Goal: Task Accomplishment & Management: Use online tool/utility

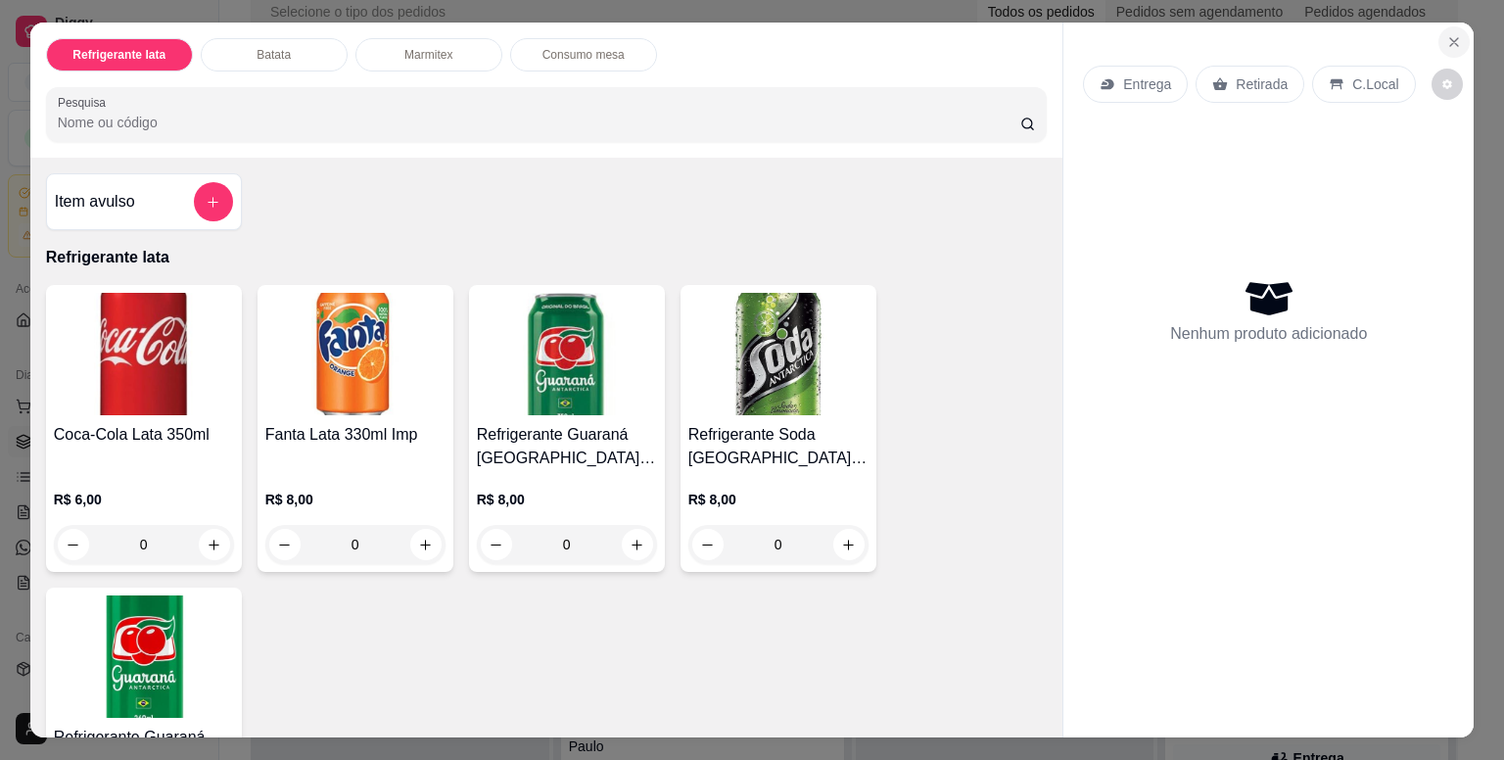
click at [1450, 34] on icon "Close" at bounding box center [1454, 42] width 16 height 16
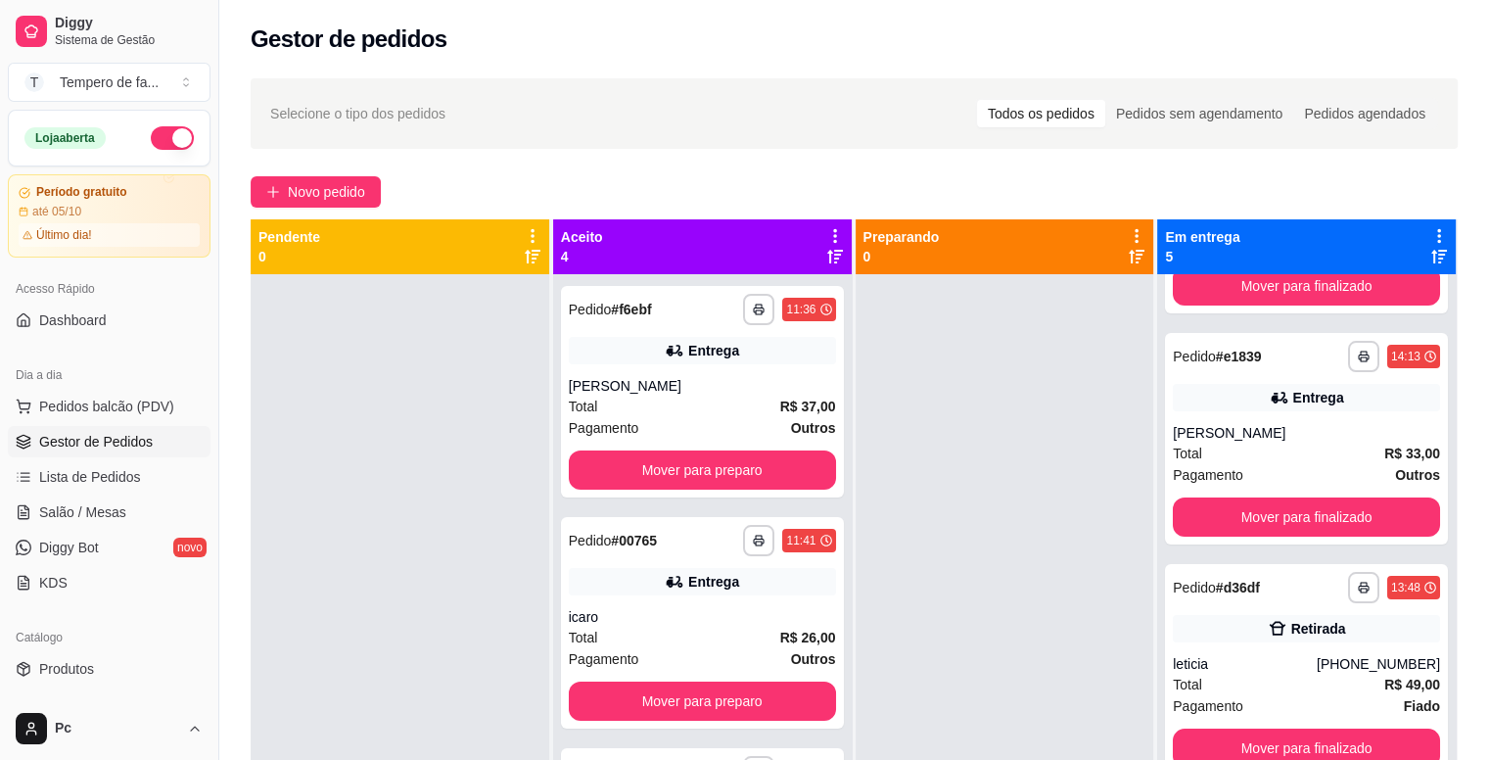
click at [325, 424] on div at bounding box center [400, 654] width 299 height 760
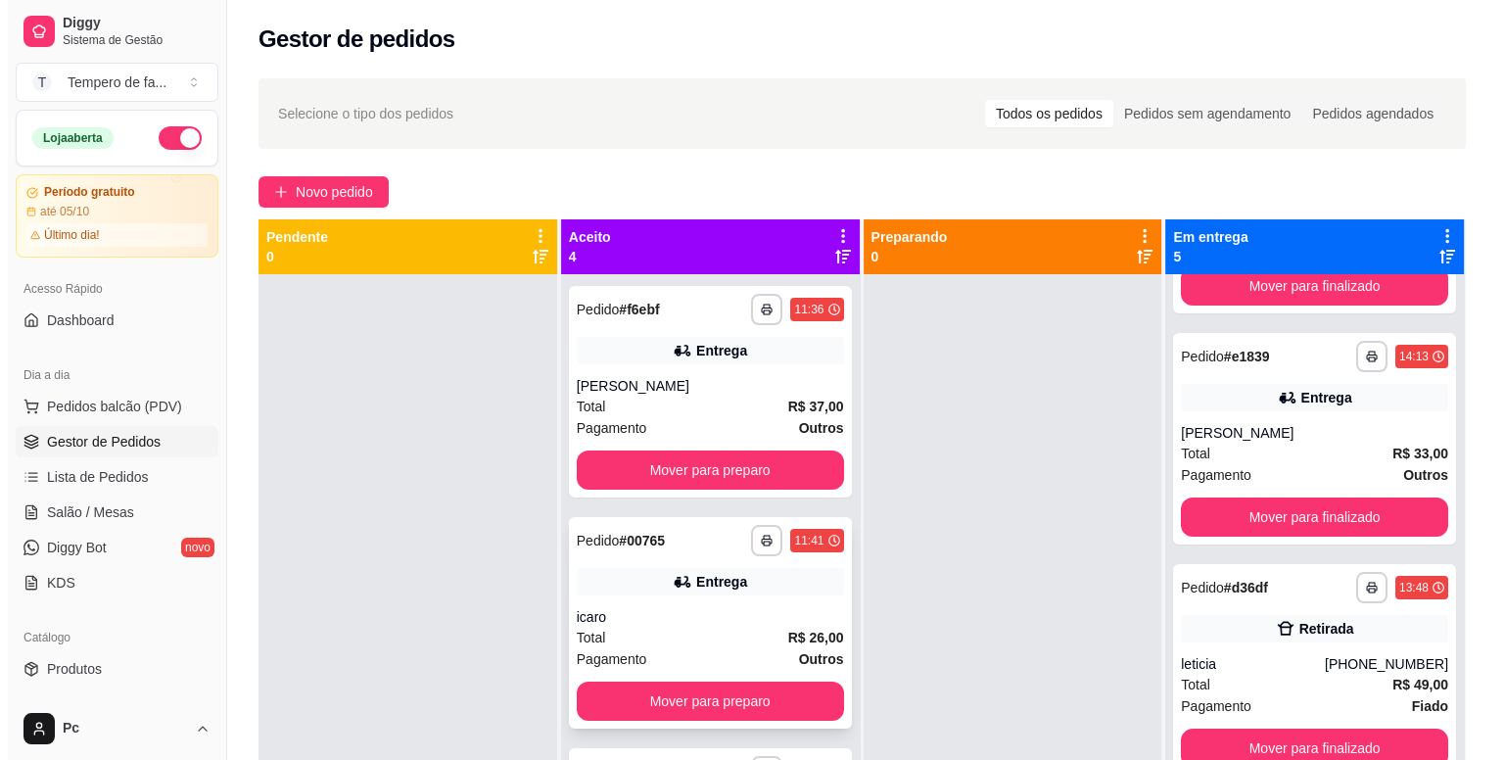
scroll to position [184, 0]
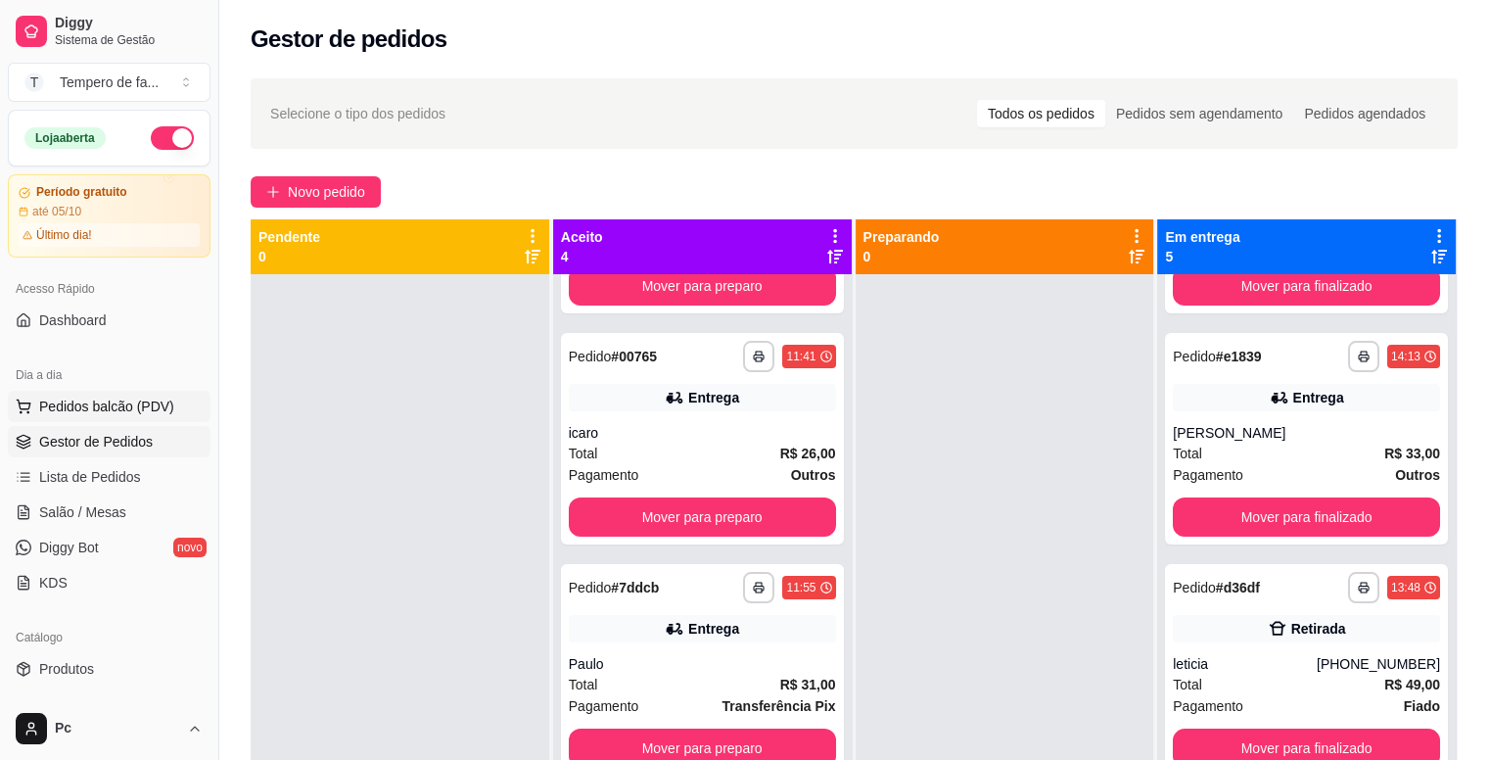
click at [91, 402] on span "Pedidos balcão (PDV)" at bounding box center [106, 406] width 135 height 20
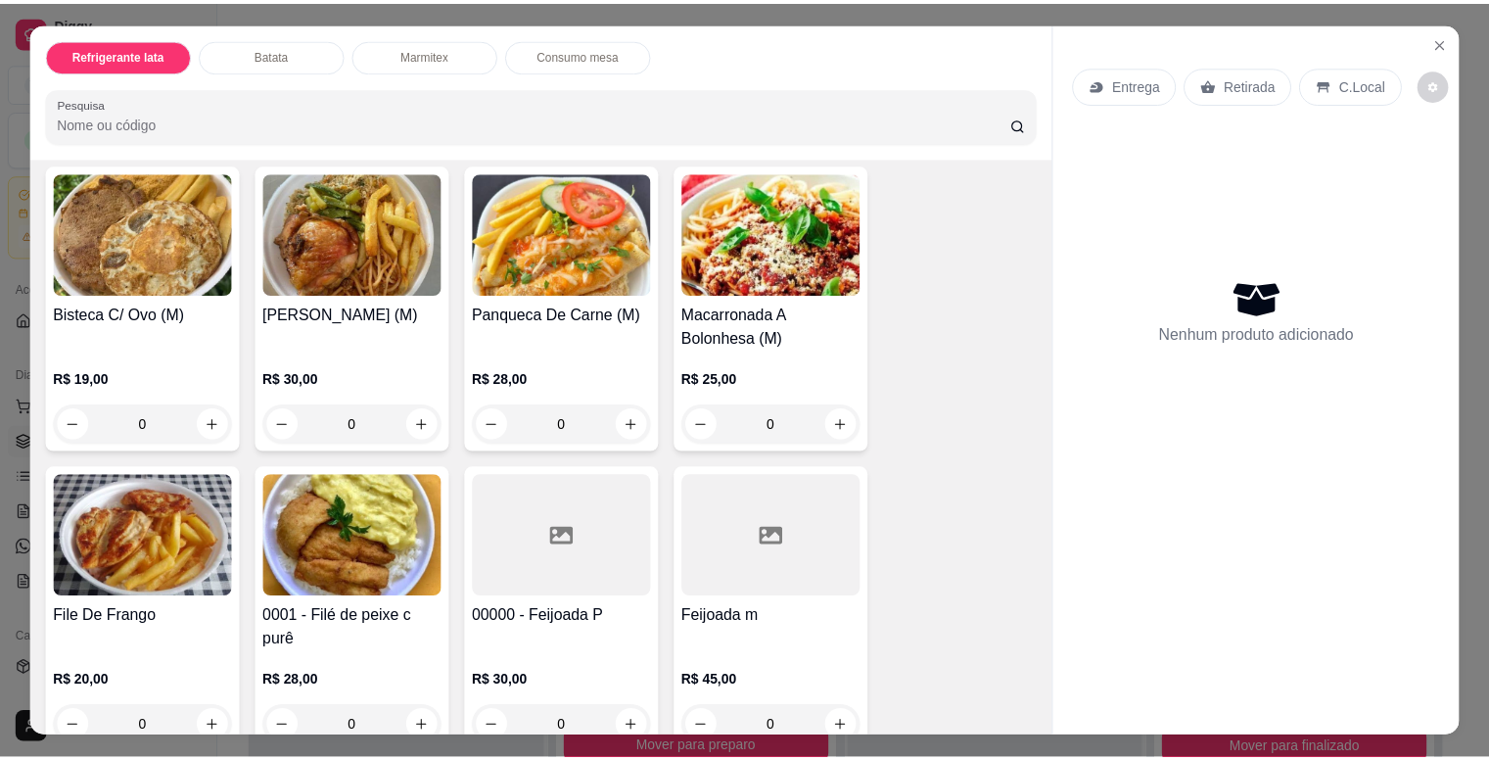
scroll to position [1860, 0]
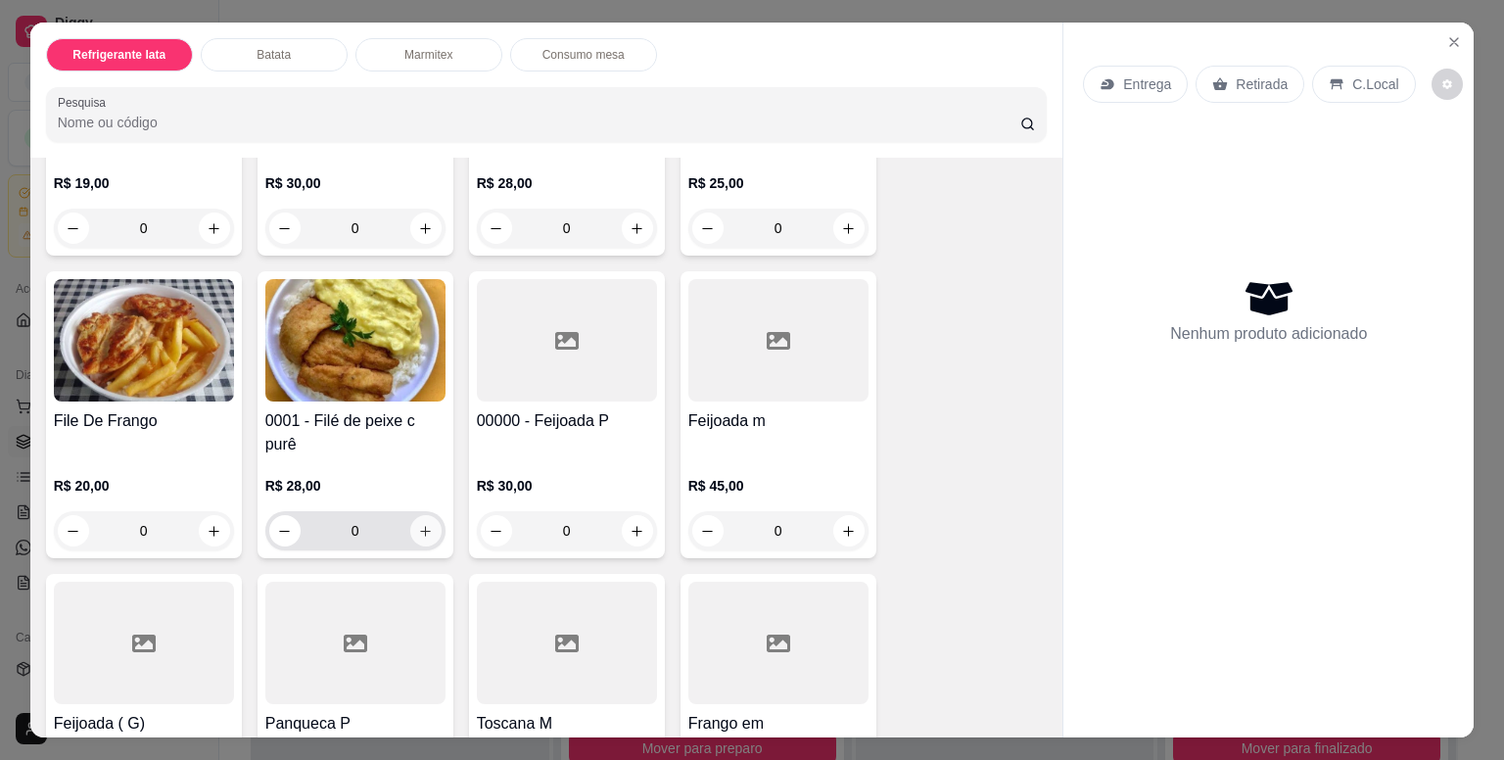
click at [423, 530] on button "increase-product-quantity" at bounding box center [425, 530] width 31 height 31
type input "1"
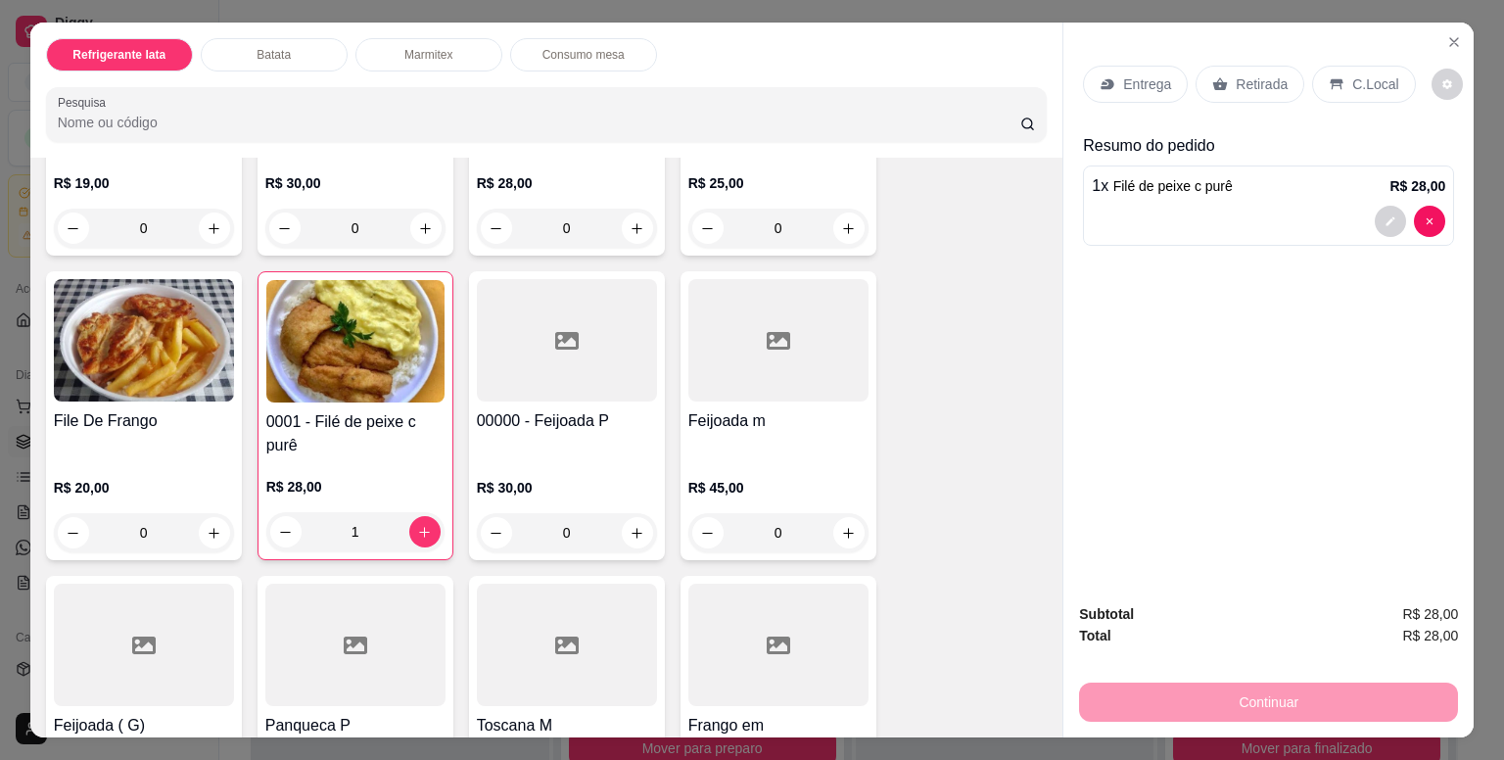
click at [1125, 80] on p "Entrega" at bounding box center [1147, 84] width 48 height 20
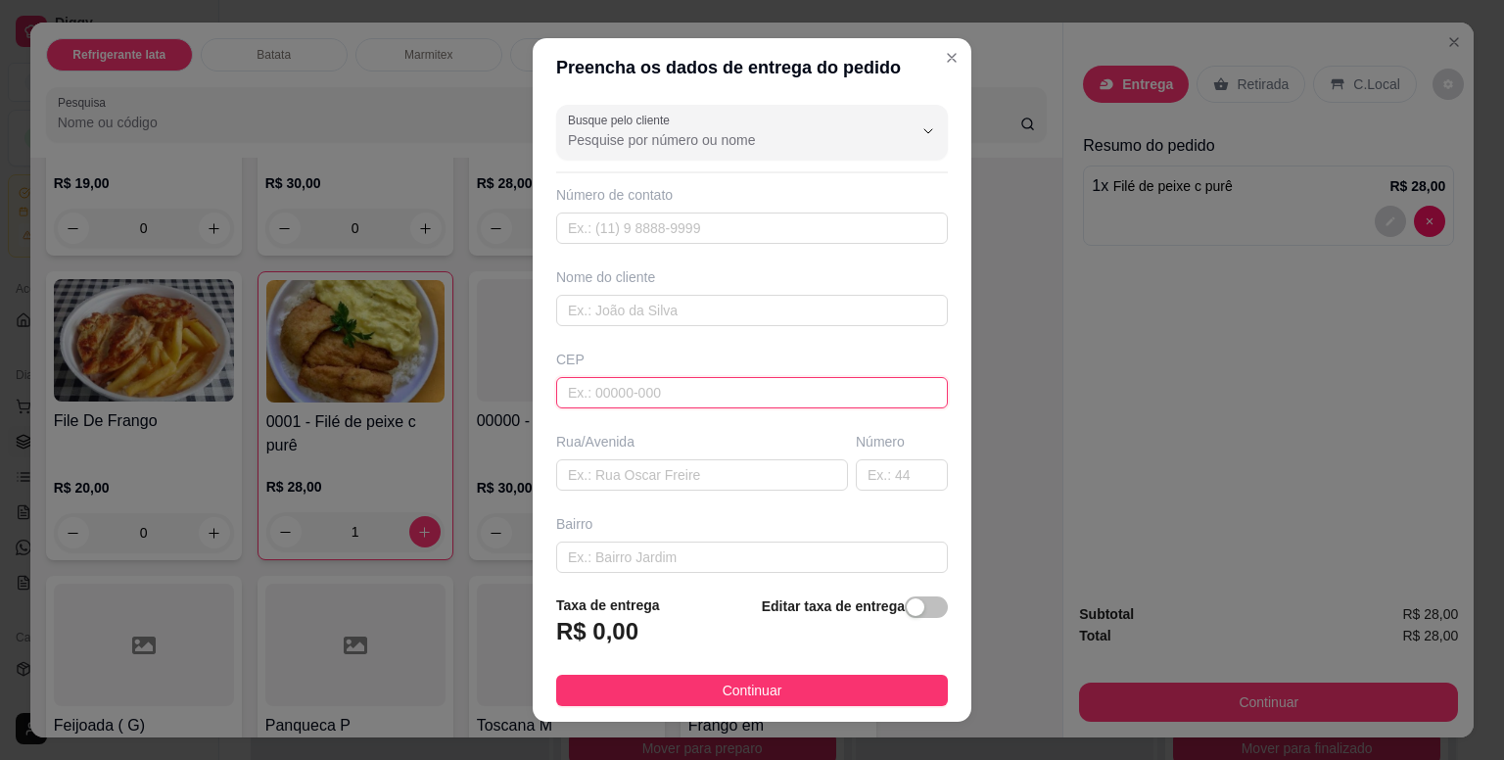
click at [599, 387] on input "text" at bounding box center [752, 392] width 392 height 31
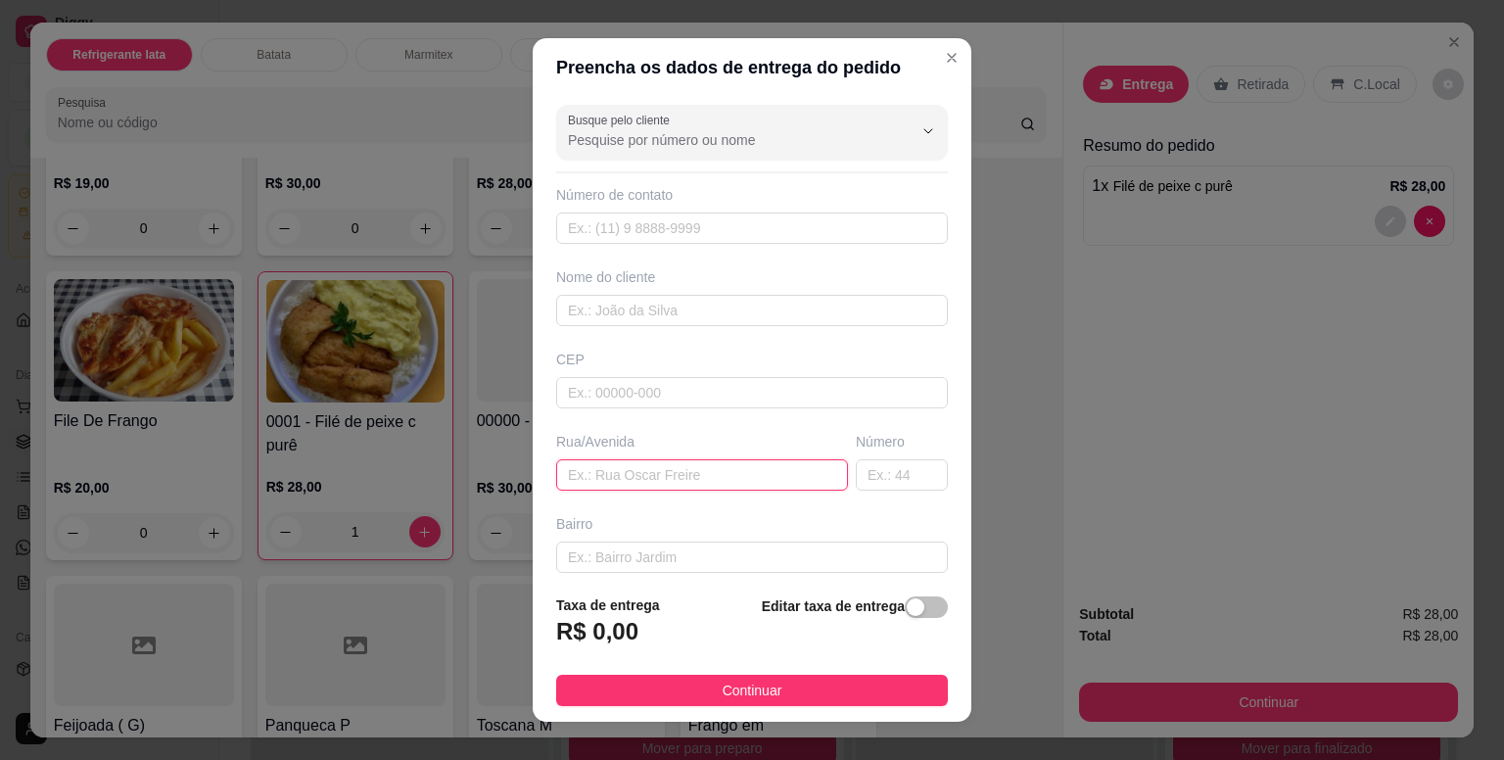
click at [624, 479] on input "text" at bounding box center [702, 474] width 292 height 31
paste input "[STREET_ADDRESS][PERSON_NAME]"
type input "[STREET_ADDRESS][PERSON_NAME]"
click at [863, 482] on input "text" at bounding box center [902, 474] width 92 height 31
click at [858, 479] on input "text" at bounding box center [902, 474] width 92 height 31
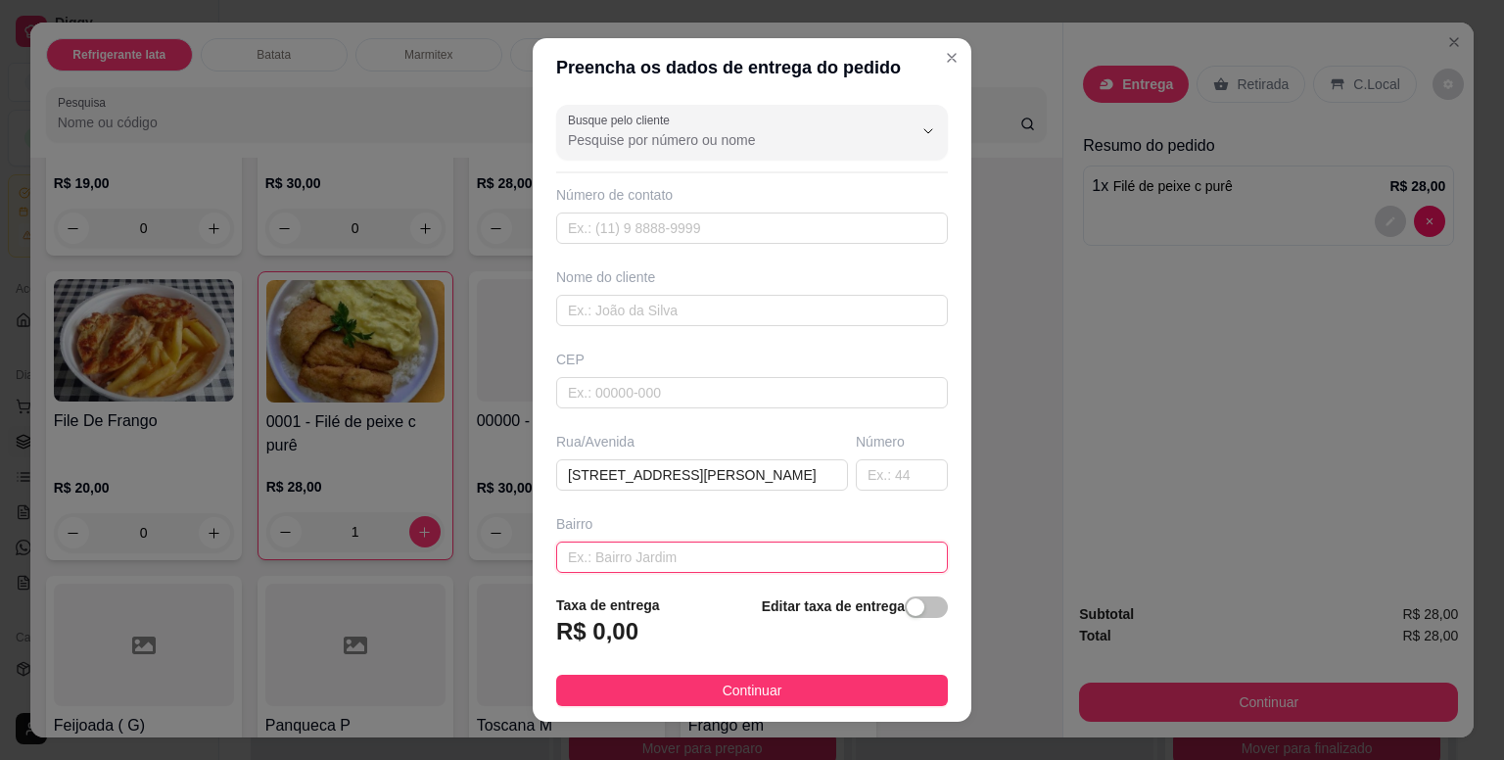
click at [706, 556] on input "text" at bounding box center [752, 556] width 392 height 31
type input "CASA 07"
click at [636, 305] on input "text" at bounding box center [752, 310] width 392 height 31
click at [673, 305] on input "text" at bounding box center [752, 310] width 392 height 31
type input "PALOMA"
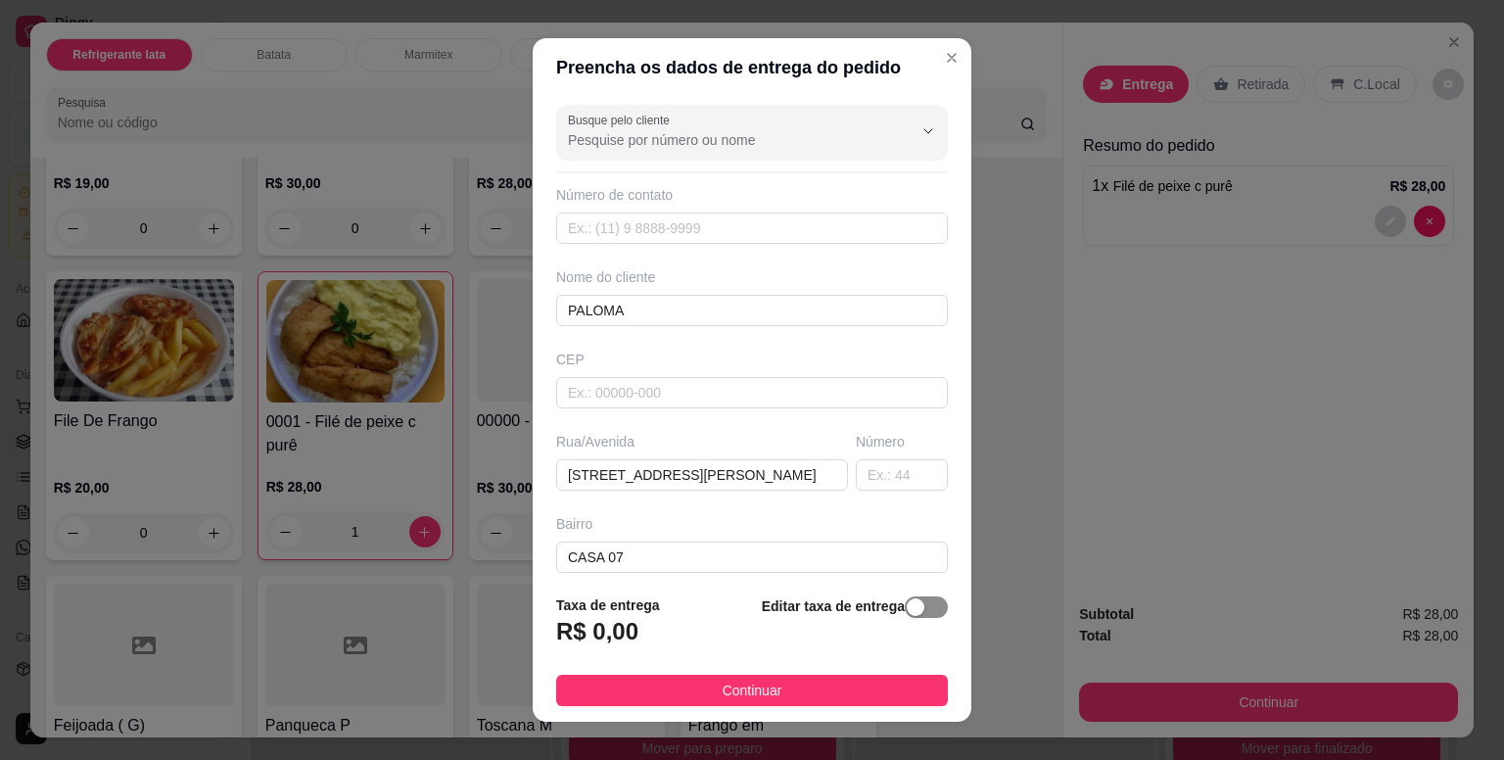
click at [907, 607] on div "button" at bounding box center [916, 607] width 18 height 18
click at [599, 649] on input "0,00" at bounding box center [662, 639] width 210 height 37
type input "4,00"
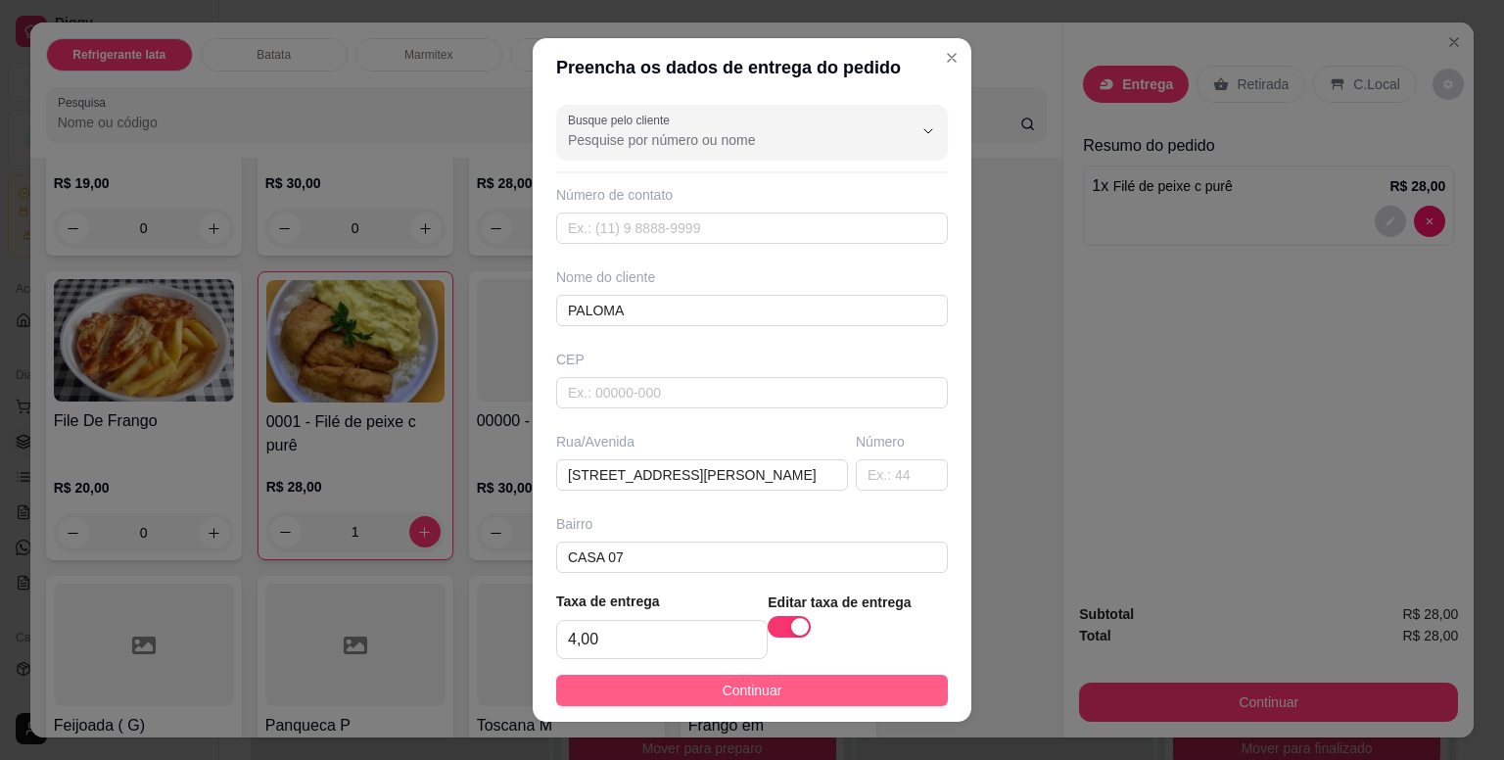
click at [723, 683] on span "Continuar" at bounding box center [753, 690] width 60 height 22
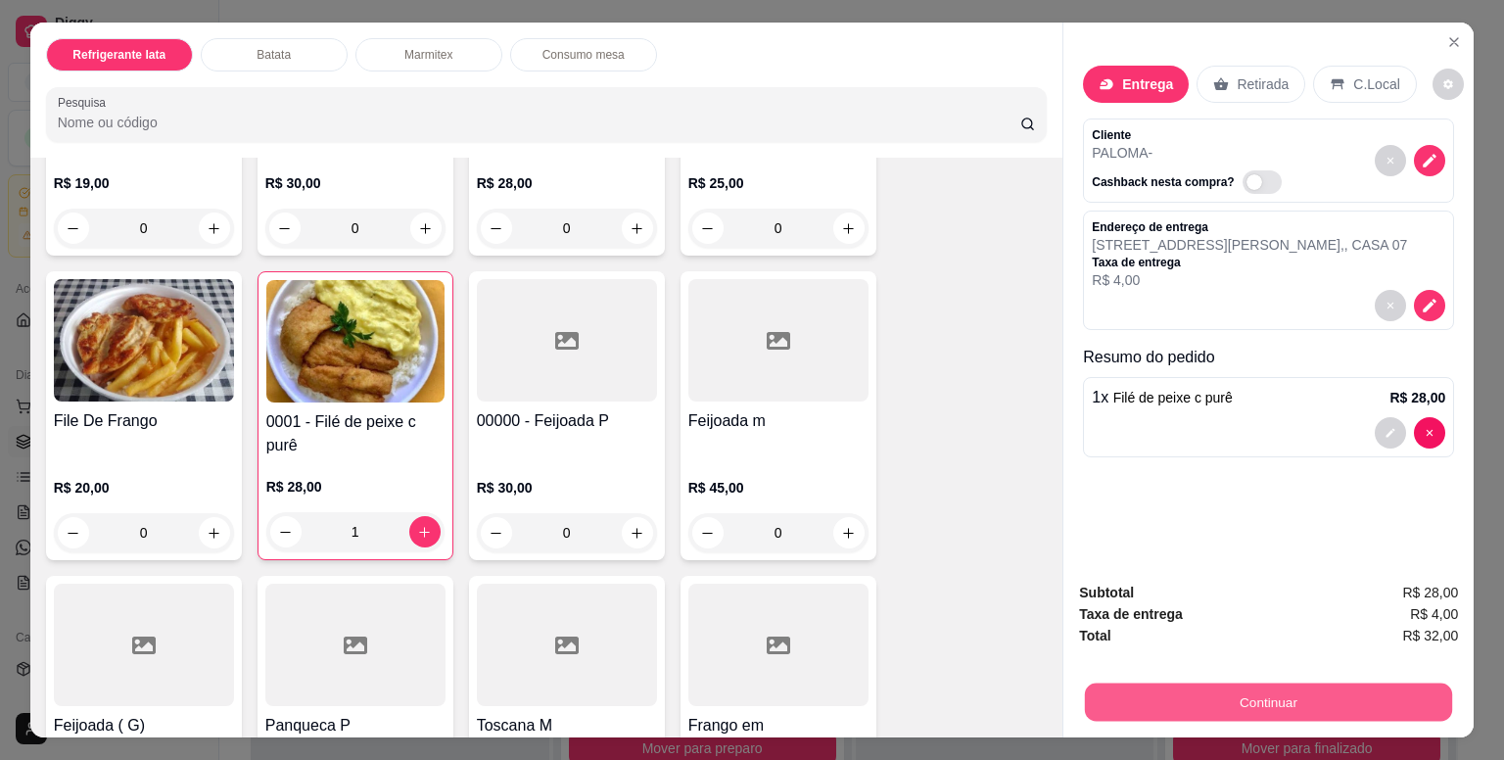
click at [1313, 696] on button "Continuar" at bounding box center [1268, 701] width 367 height 38
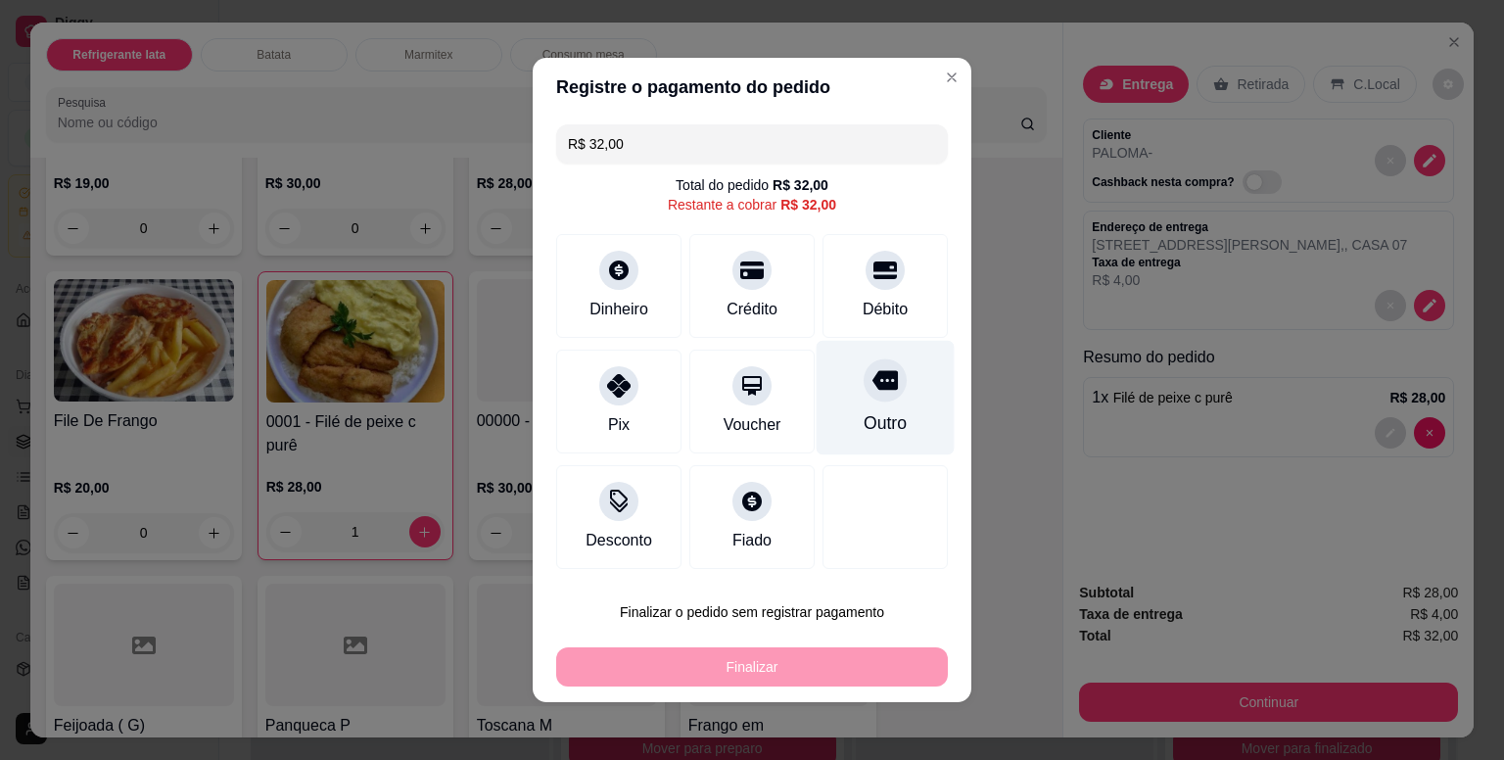
click at [872, 391] on icon at bounding box center [884, 379] width 25 height 25
type input "R$ 0,00"
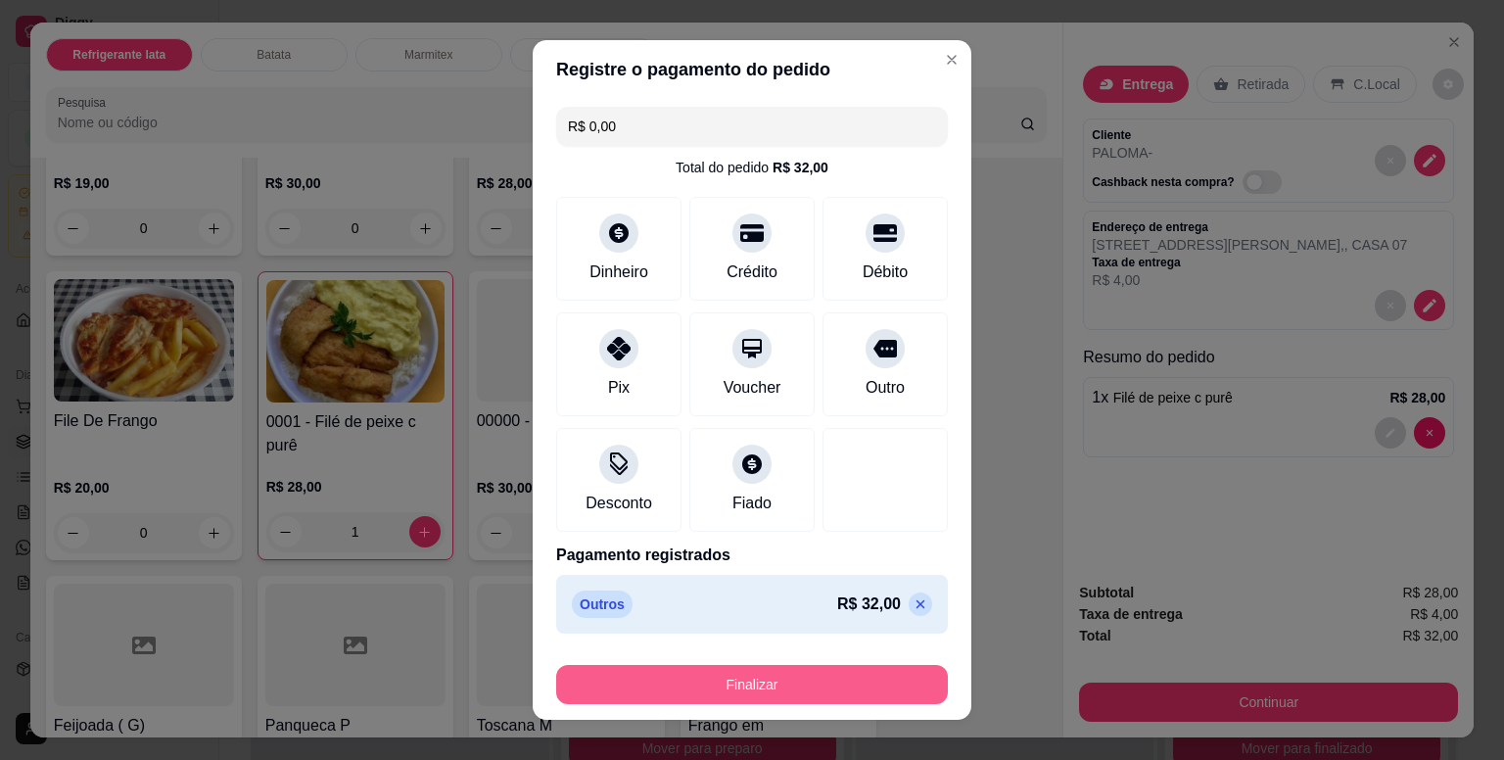
click at [821, 685] on button "Finalizar" at bounding box center [752, 684] width 392 height 39
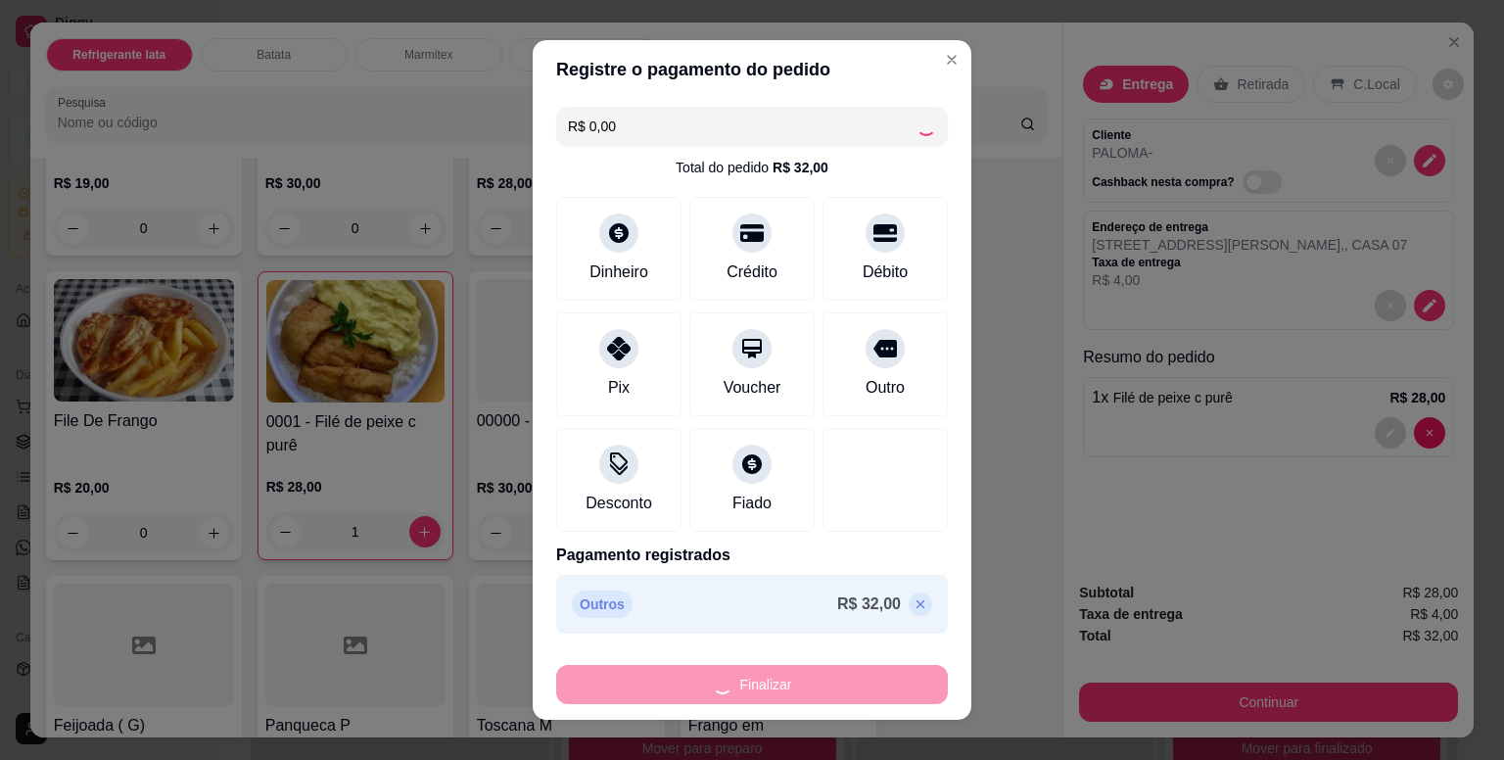
type input "0"
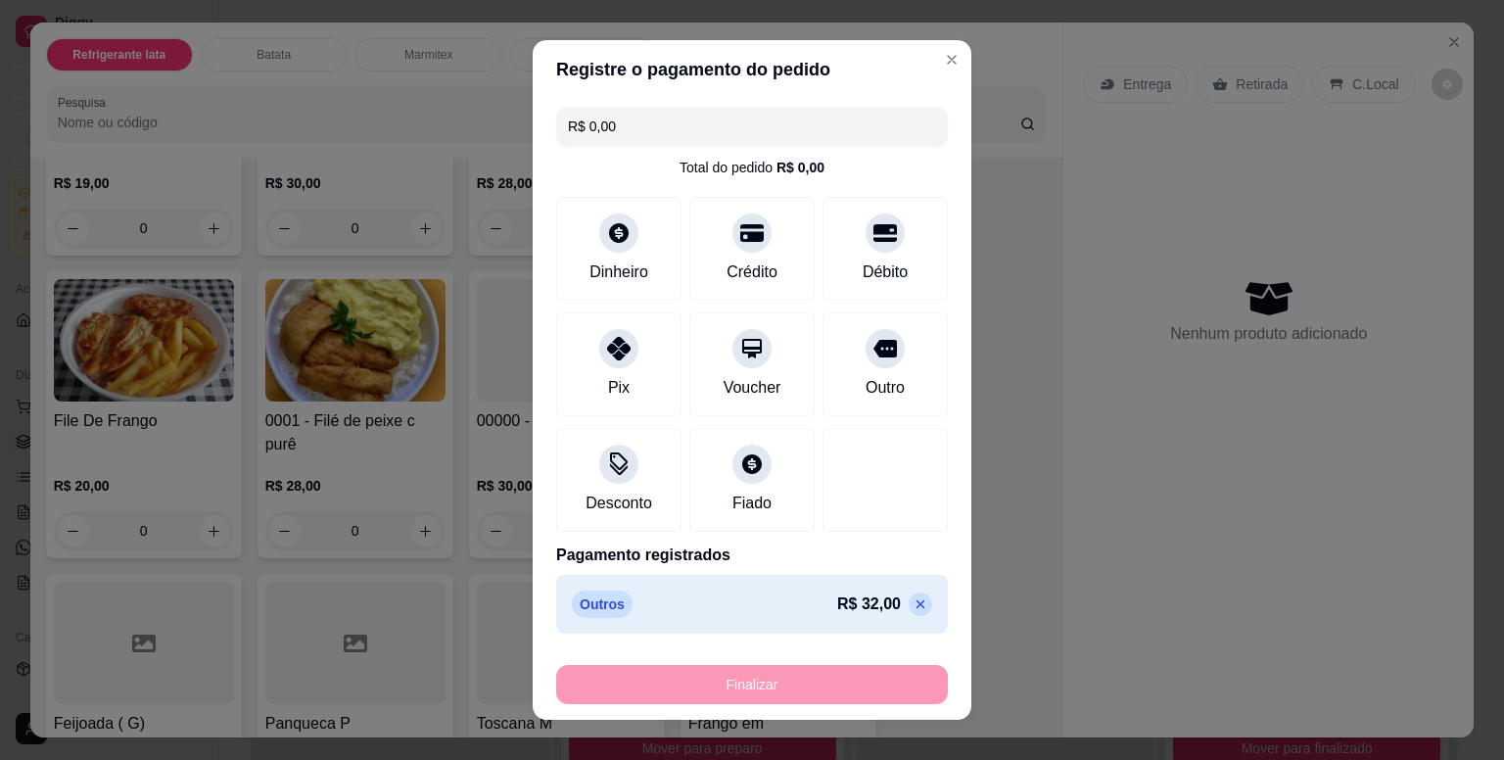
type input "-R$ 32,00"
